Goal: Information Seeking & Learning: Learn about a topic

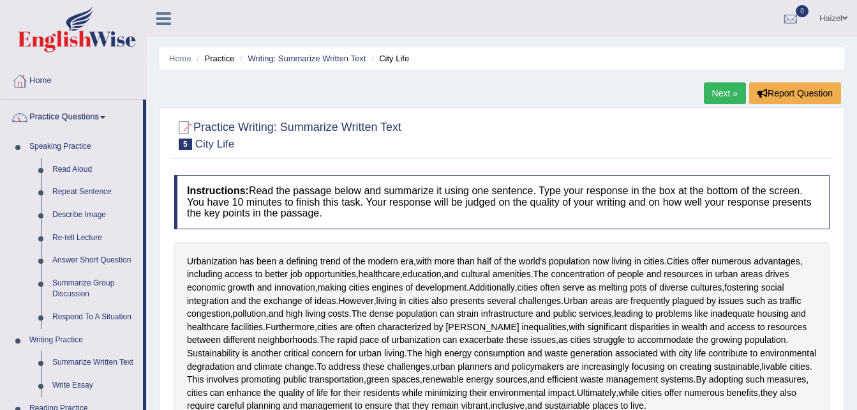
click at [716, 88] on link "Next »" at bounding box center [725, 93] width 42 height 22
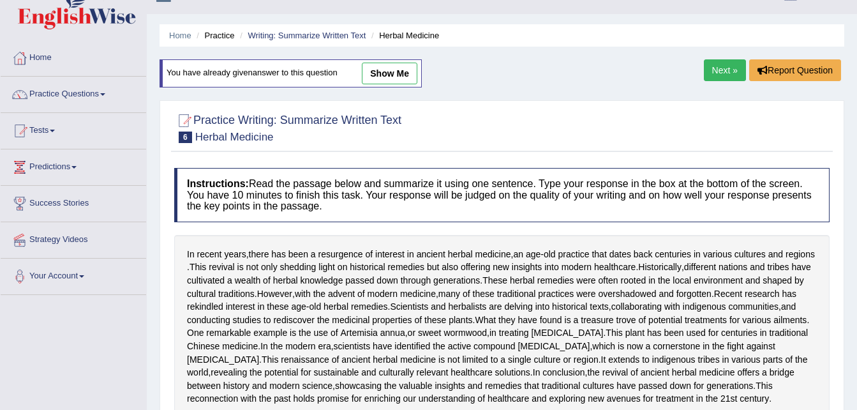
scroll to position [15, 0]
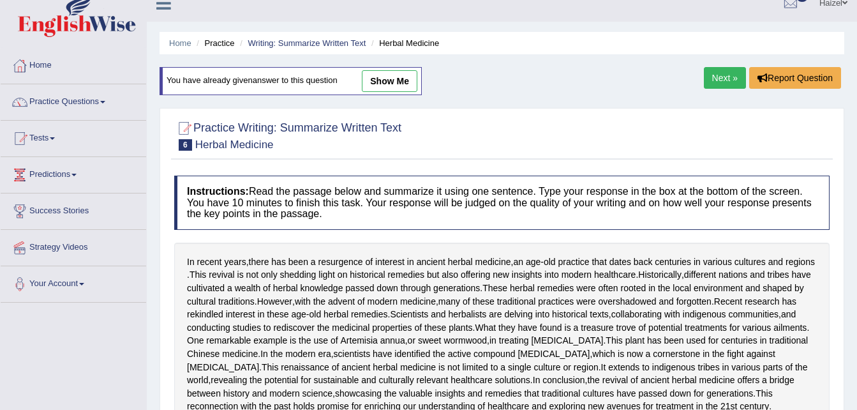
click at [714, 72] on link "Next »" at bounding box center [725, 78] width 42 height 22
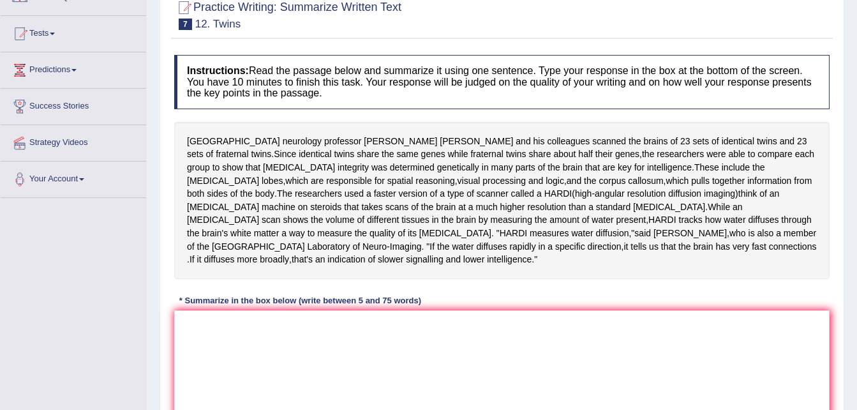
scroll to position [121, 0]
click at [326, 321] on textarea at bounding box center [502, 372] width 656 height 124
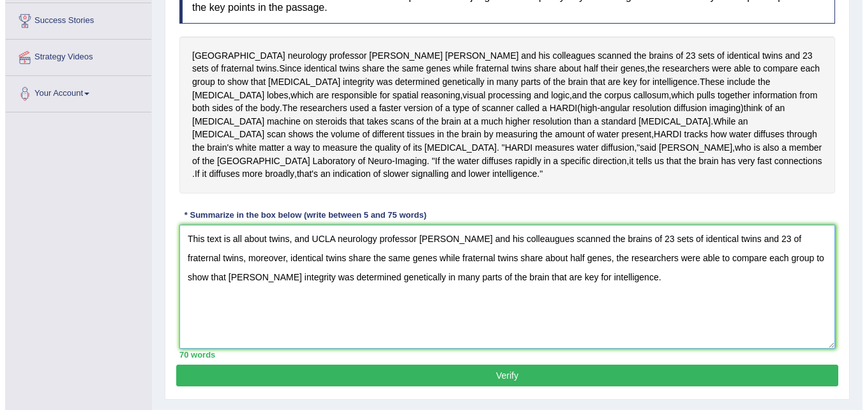
scroll to position [206, 0]
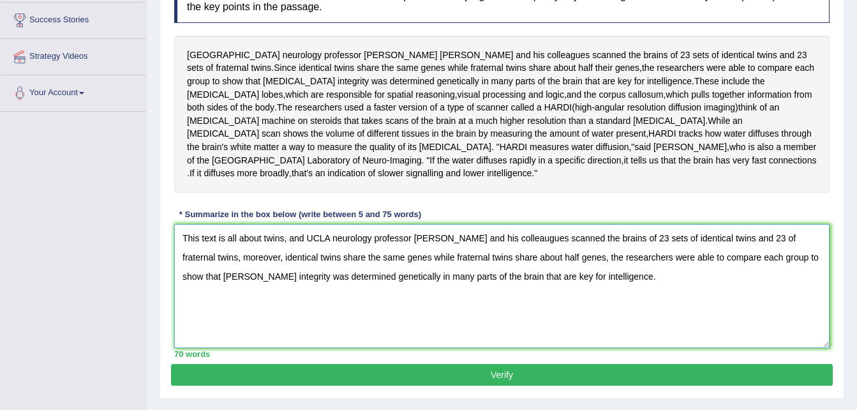
type textarea "This text is all about twins, and UCLA neurology professor Paul Thompson and hi…"
click at [383, 364] on button "Verify" at bounding box center [502, 375] width 662 height 22
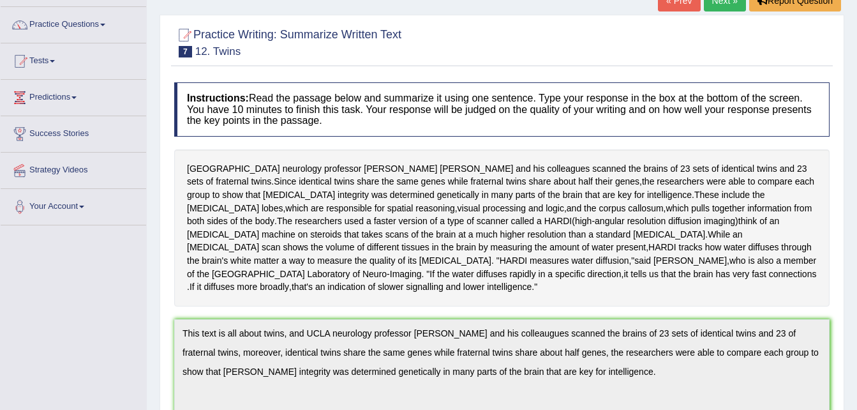
scroll to position [0, 0]
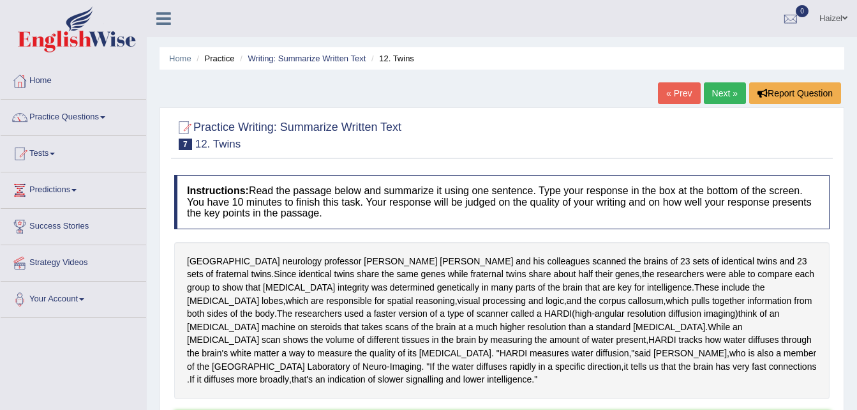
click at [53, 76] on link "Home" at bounding box center [74, 79] width 146 height 32
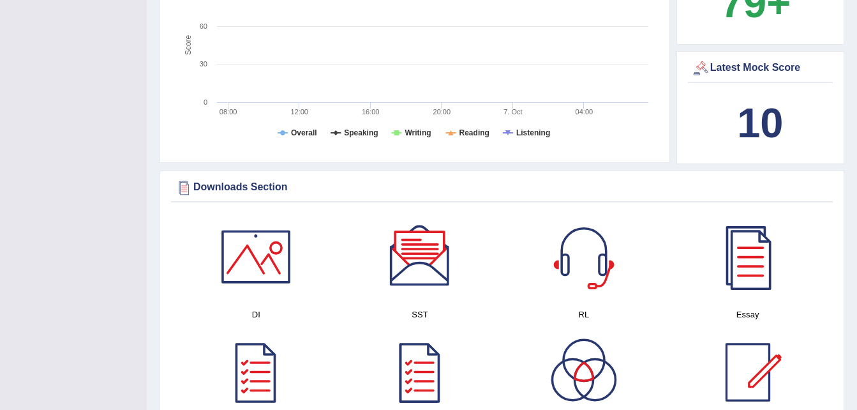
scroll to position [485, 0]
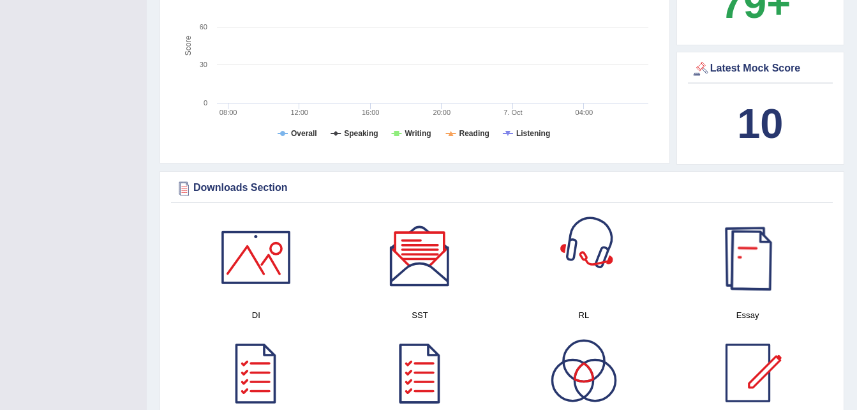
click at [748, 242] on div at bounding box center [748, 257] width 89 height 89
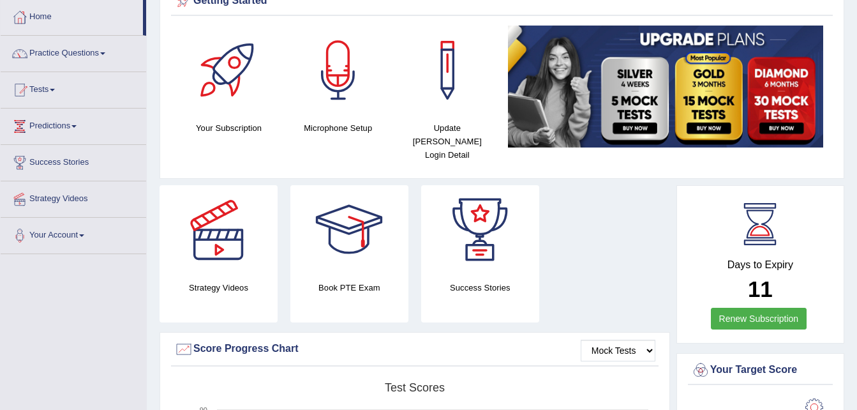
scroll to position [63, 0]
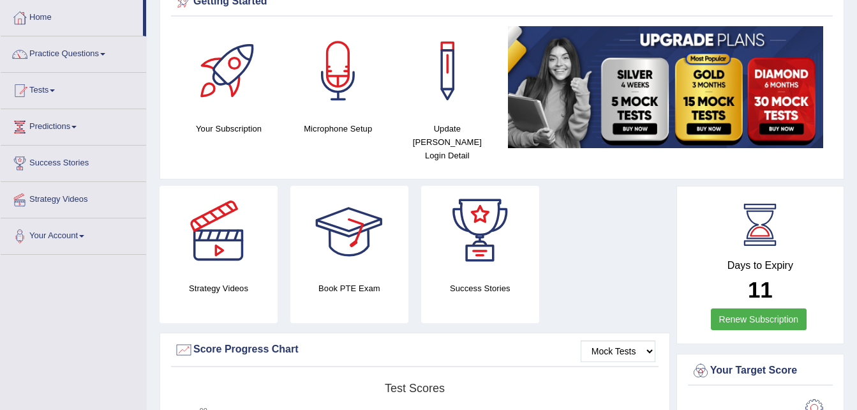
click at [378, 249] on div at bounding box center [349, 230] width 89 height 89
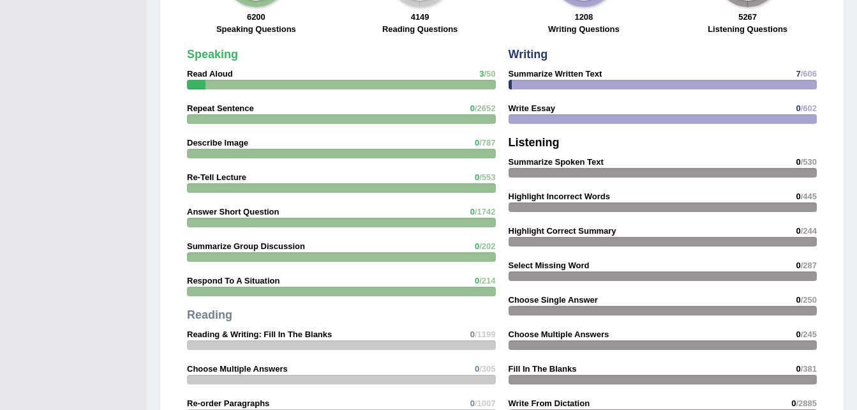
scroll to position [1044, 0]
